Goal: Task Accomplishment & Management: Manage account settings

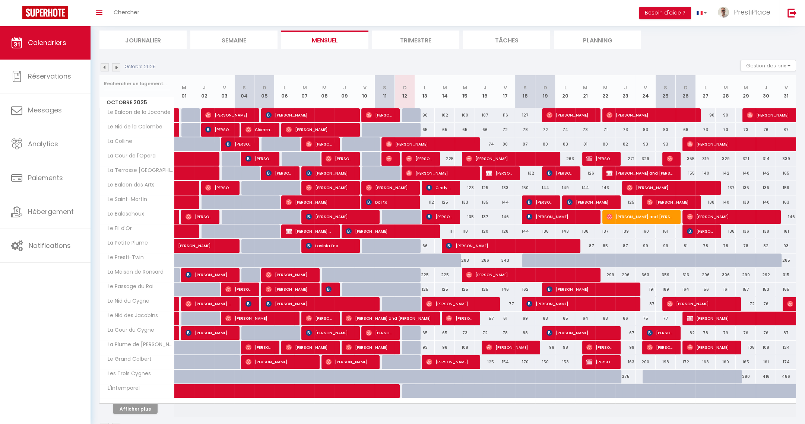
scroll to position [56, 0]
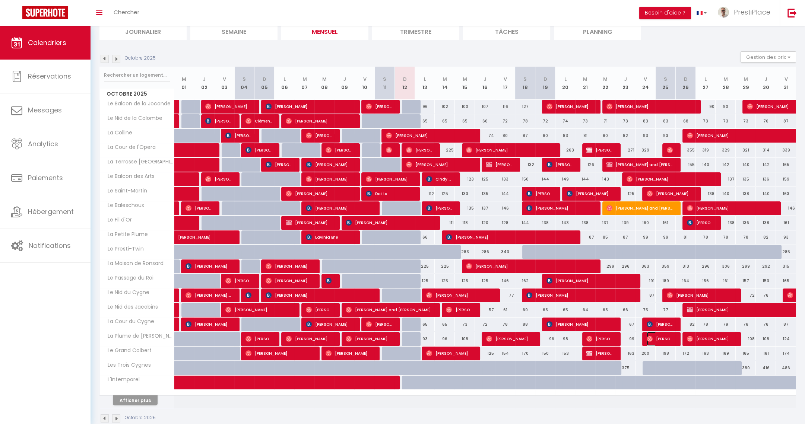
click at [667, 338] on span "[PERSON_NAME]" at bounding box center [660, 339] width 27 height 14
select select "OK"
select select "0"
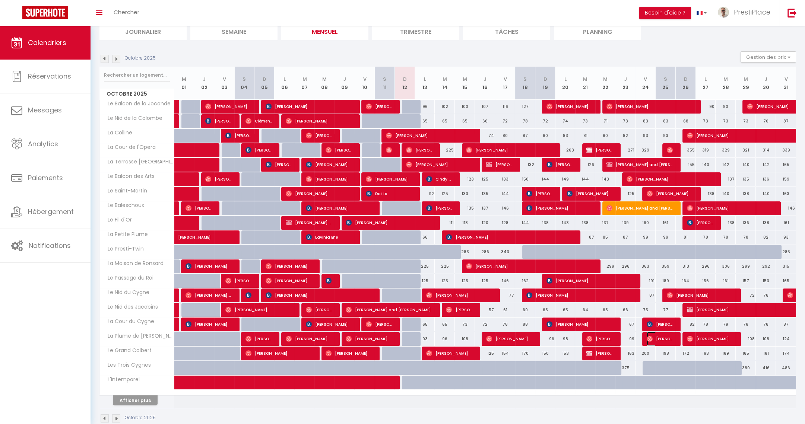
select select "1"
select select
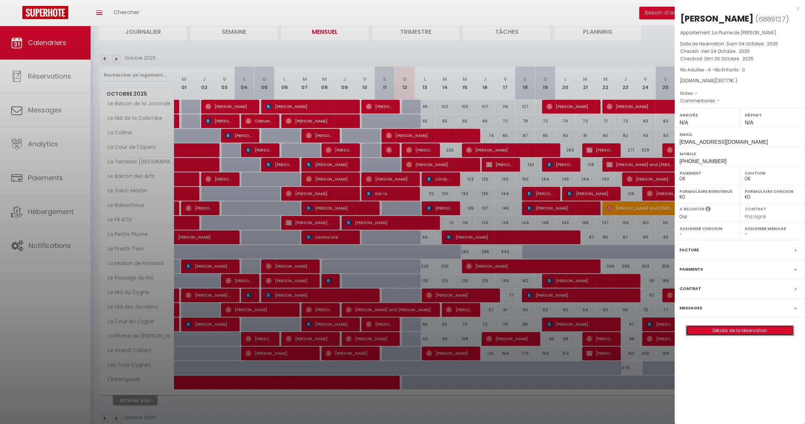
click at [712, 329] on link "Détails de la réservation" at bounding box center [739, 331] width 107 height 10
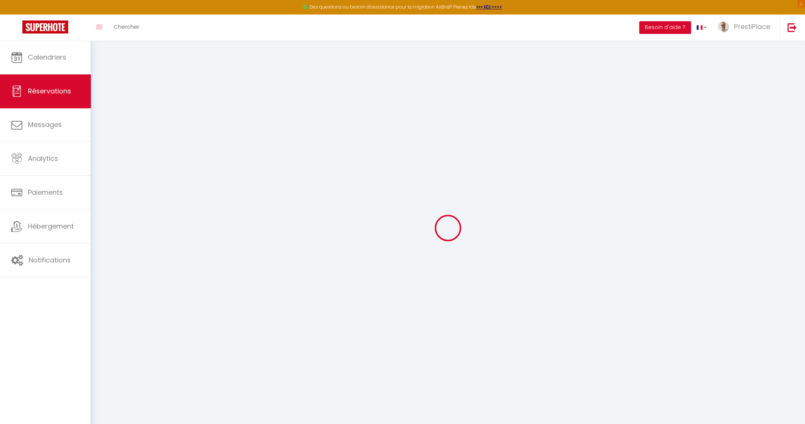
select select
checkbox input "false"
select select
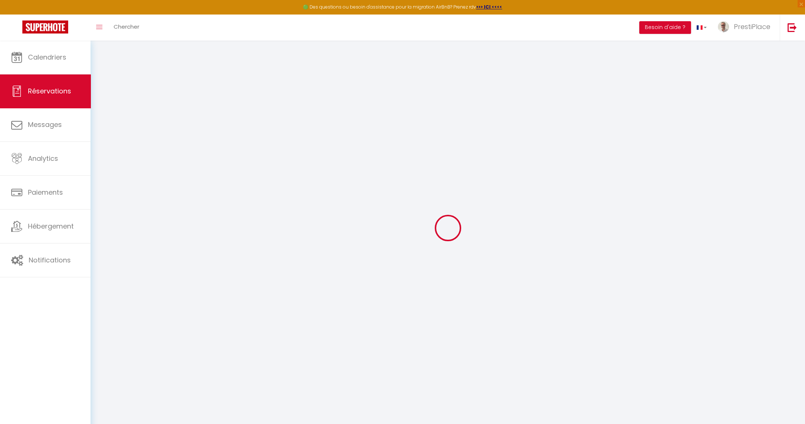
select select
checkbox input "false"
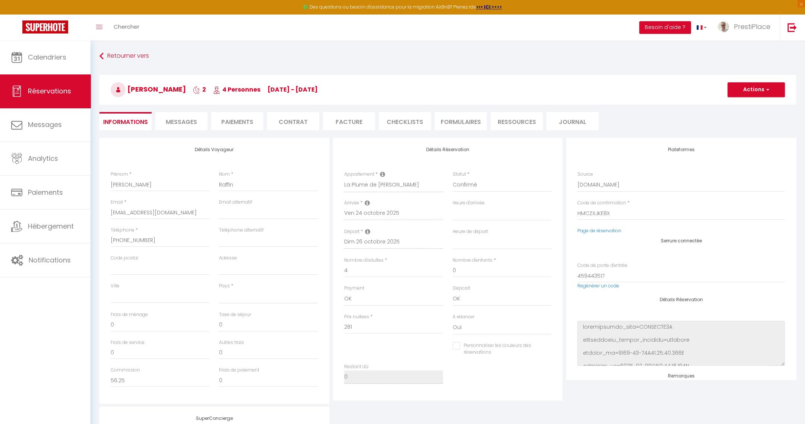
scroll to position [153, 0]
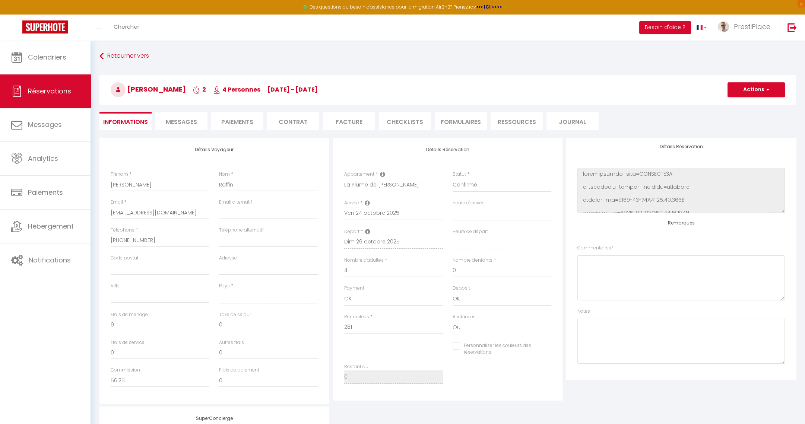
select select
type input "70"
type input "16.77"
select select
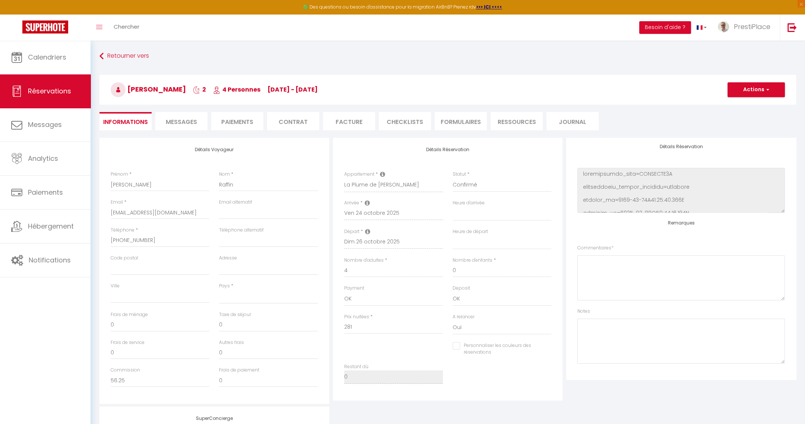
checkbox input "false"
select select
checkbox input "false"
click at [640, 284] on textarea at bounding box center [681, 278] width 208 height 45
select select
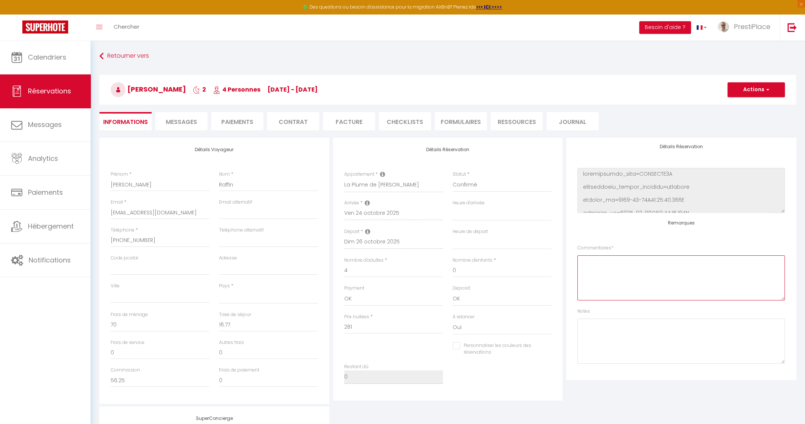
select select
type textarea "Départ 12h le [DATE]"
click at [761, 88] on button "Actions" at bounding box center [756, 89] width 57 height 15
click at [734, 103] on link "Enregistrer" at bounding box center [748, 106] width 59 height 10
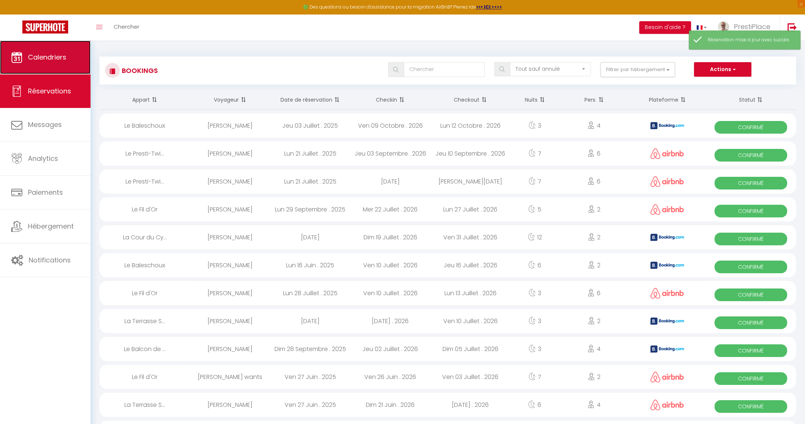
click at [42, 61] on span "Calendriers" at bounding box center [47, 57] width 38 height 9
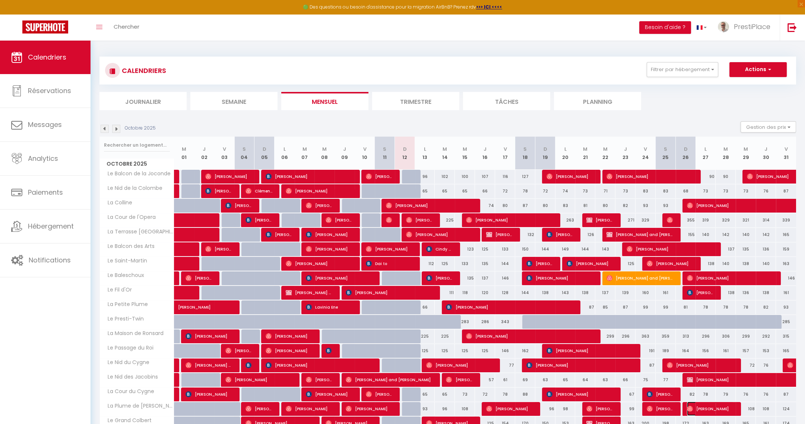
click at [718, 409] on span "[PERSON_NAME]" at bounding box center [710, 409] width 47 height 14
select select "OK"
select select "0"
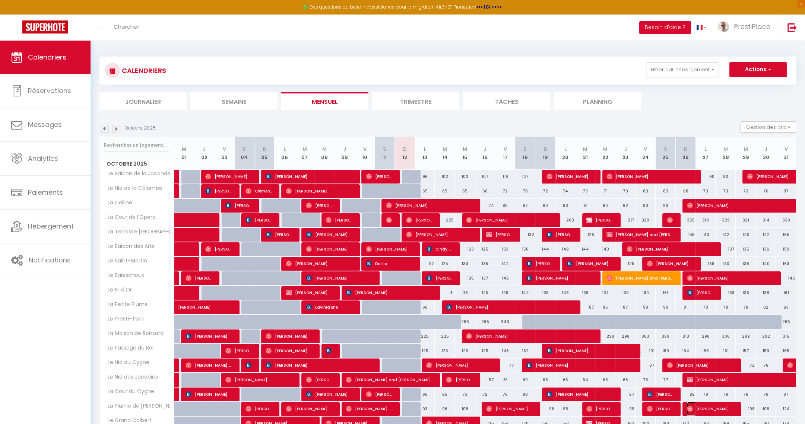
select select "1"
select select
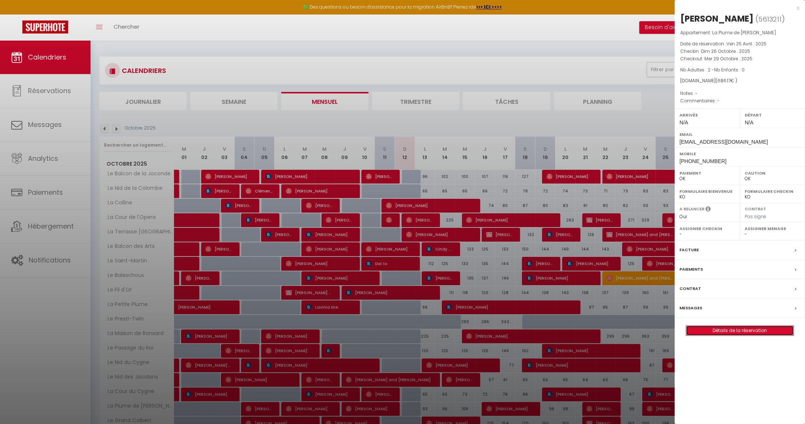
click at [742, 330] on link "Détails de la réservation" at bounding box center [739, 331] width 107 height 10
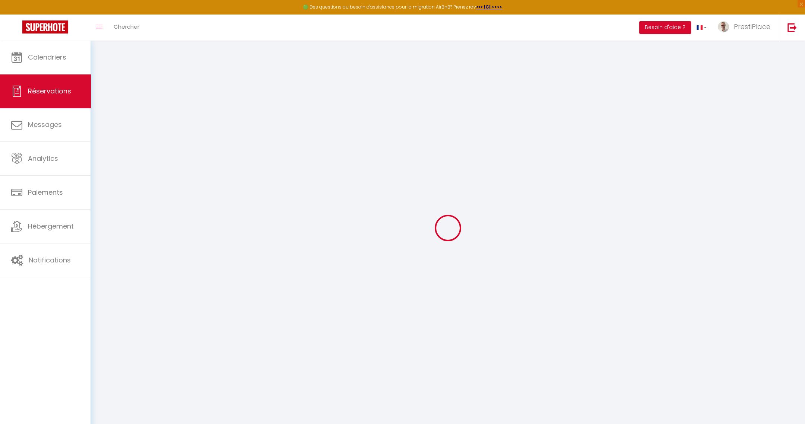
type input "Meagan"
type input "[PERSON_NAME]"
type input "[EMAIL_ADDRESS][DOMAIN_NAME]"
type input "[PHONE_NUMBER]"
select select "AU"
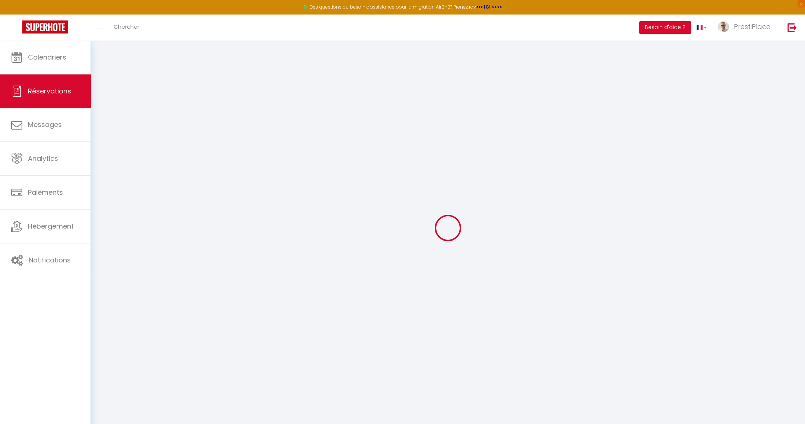
type input "118.05"
select select "51108"
select select "1"
select select
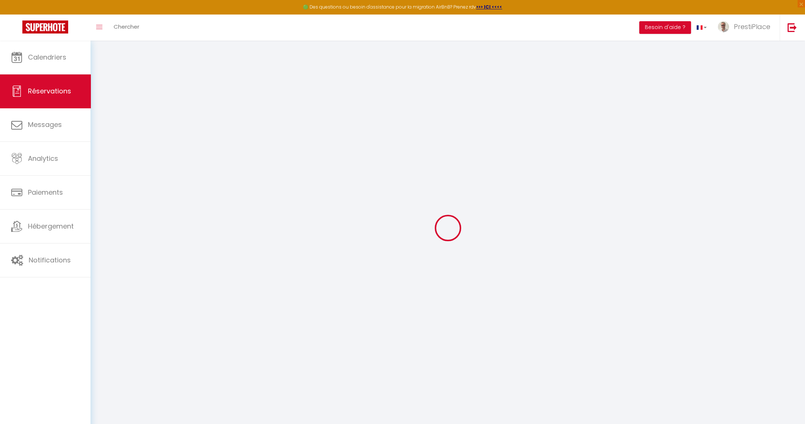
type input "2"
select select "12"
select select
type input "580.81"
checkbox input "false"
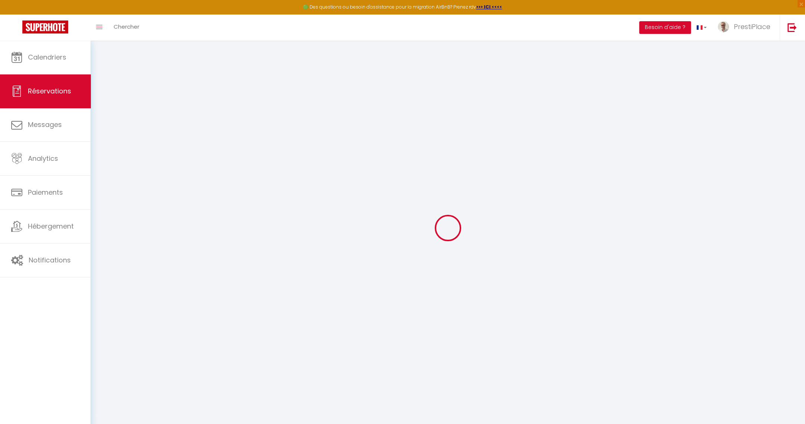
type input "0"
select select "1"
type input "0"
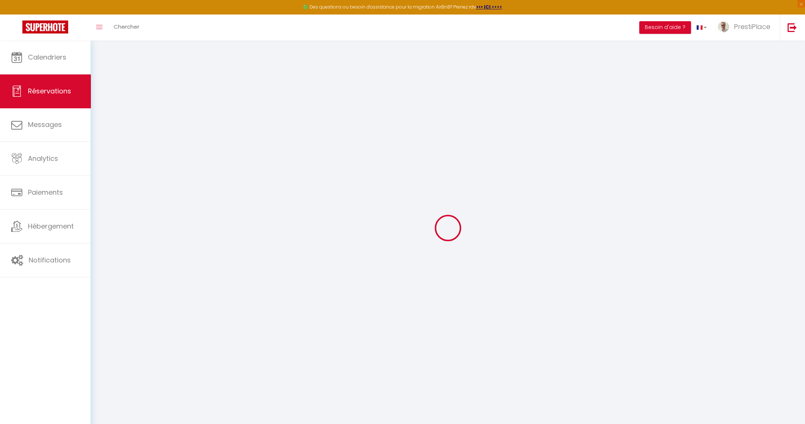
select select
select select "15"
checkbox input "false"
select select
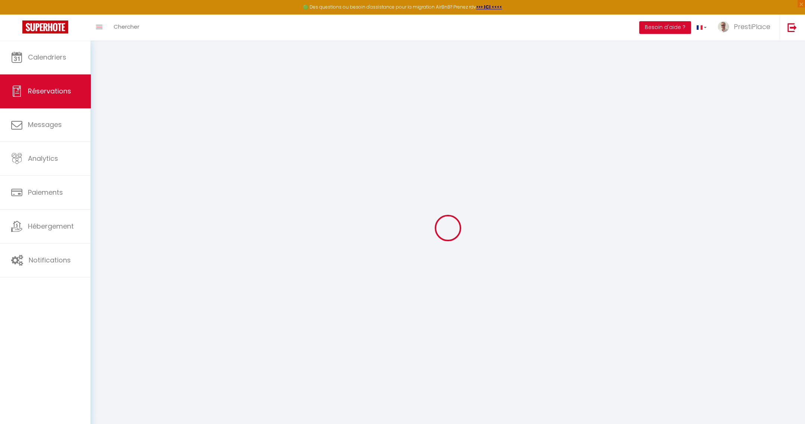
select select
checkbox input "false"
select select
checkbox input "false"
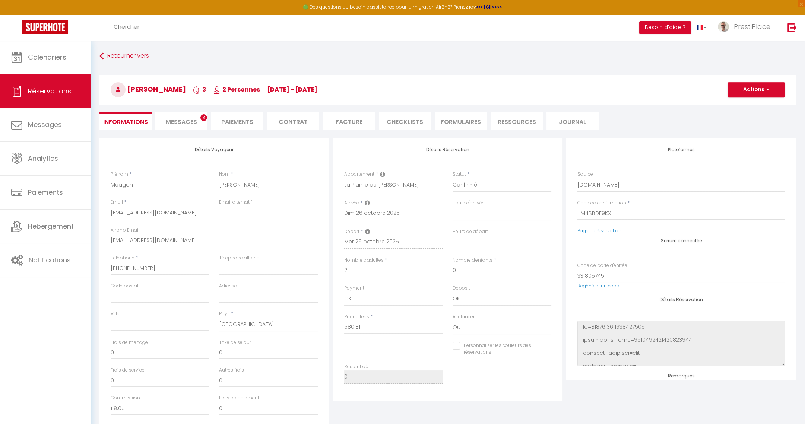
type input "75"
type input "30.36"
select select
checkbox input "false"
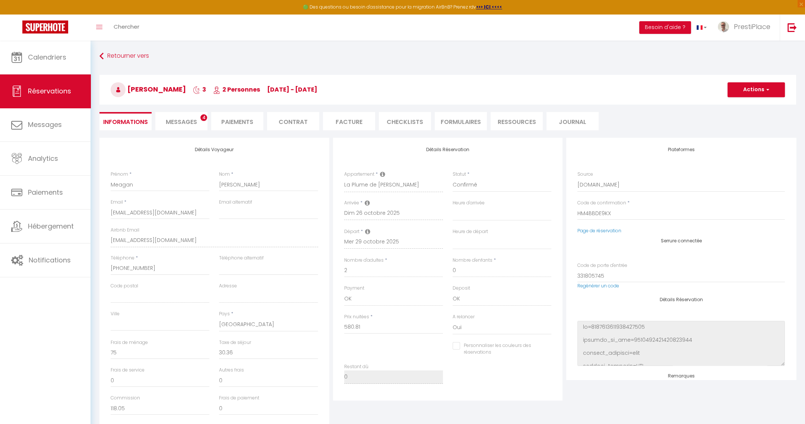
select select
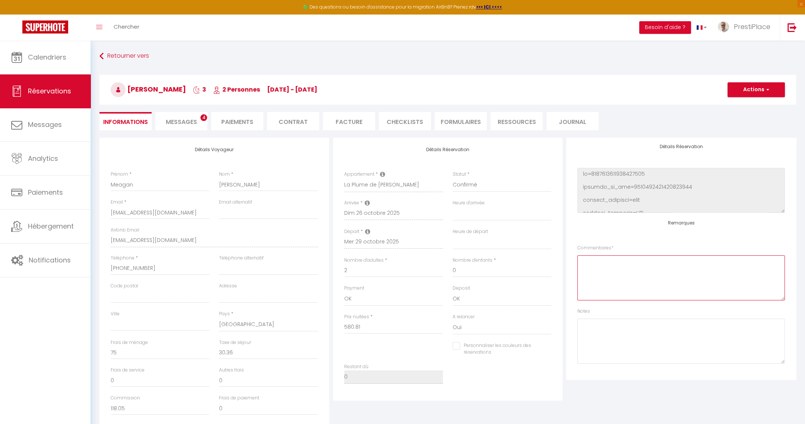
click at [686, 277] on textarea at bounding box center [681, 278] width 208 height 45
type textarea "Ménage à partir de 12h10 (départ 12h des précédents voyageurs)"
click at [770, 90] on button "Actions" at bounding box center [756, 89] width 57 height 15
click at [740, 104] on link "Enregistrer" at bounding box center [748, 106] width 59 height 10
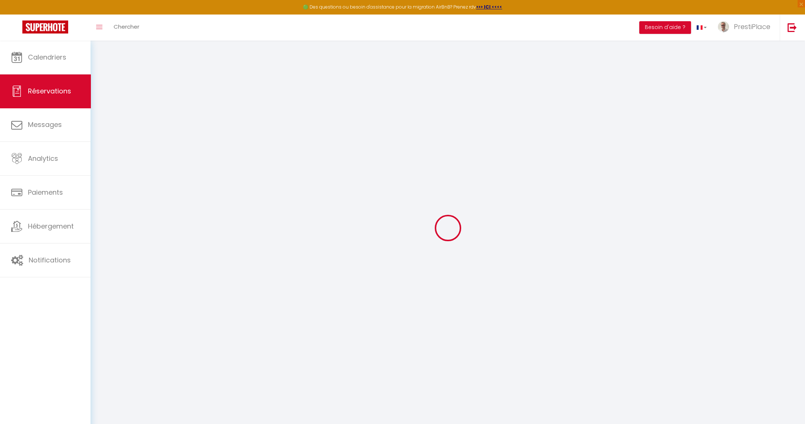
select select "not_cancelled"
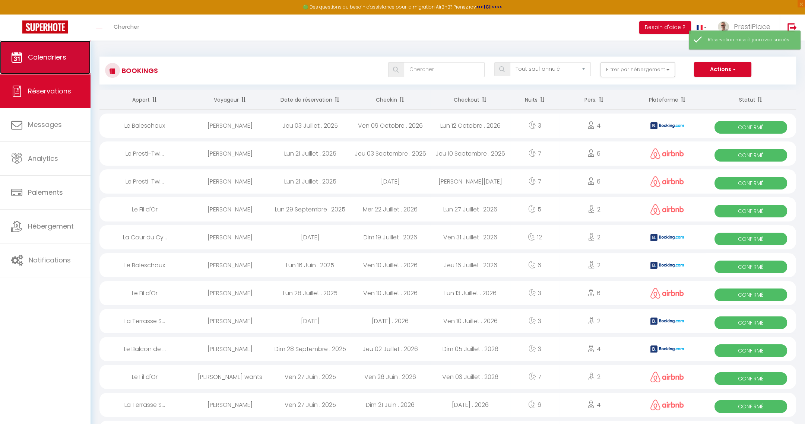
click at [69, 64] on link "Calendriers" at bounding box center [45, 58] width 91 height 34
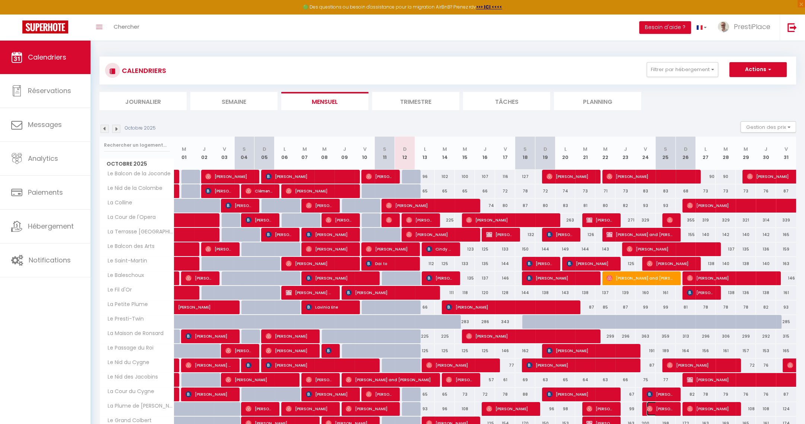
click at [659, 409] on span "[PERSON_NAME]" at bounding box center [660, 409] width 27 height 14
select select "OK"
select select "0"
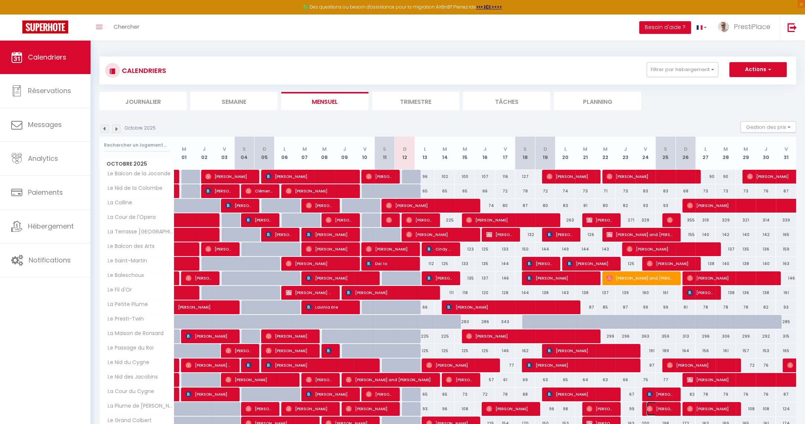
select select "1"
select select
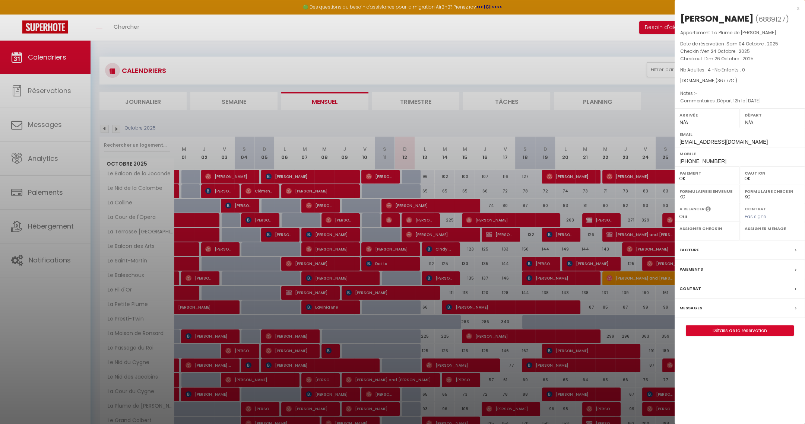
click at [504, 39] on div at bounding box center [402, 212] width 805 height 424
